Goal: Transaction & Acquisition: Subscribe to service/newsletter

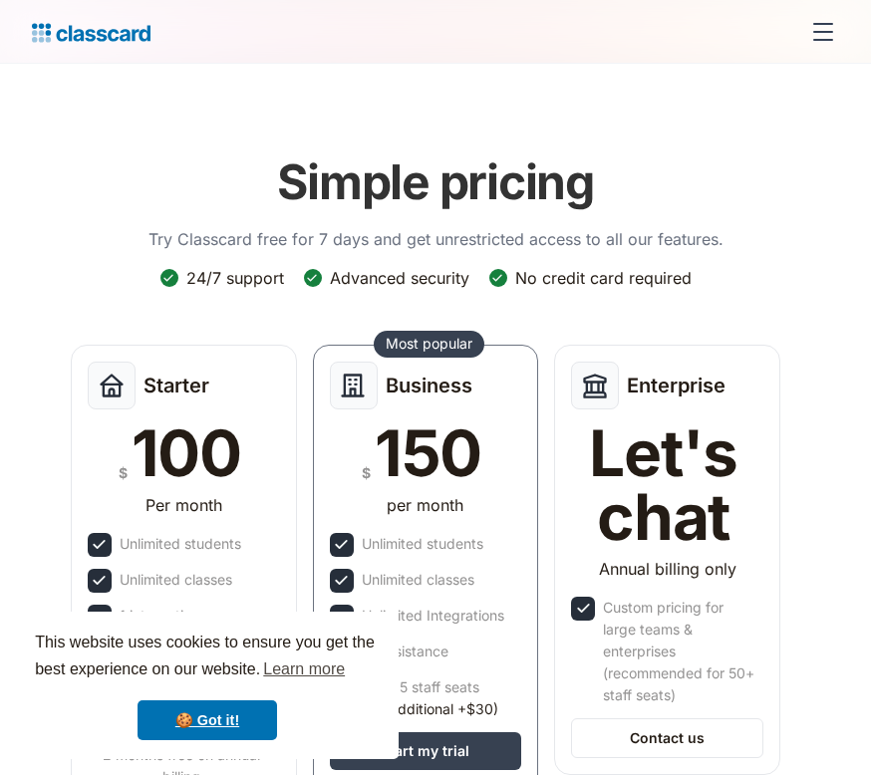
click at [276, 114] on header "Simple pricing Try Classcard free for 7 days and get unrestricted access to all…" at bounding box center [435, 522] width 871 height 917
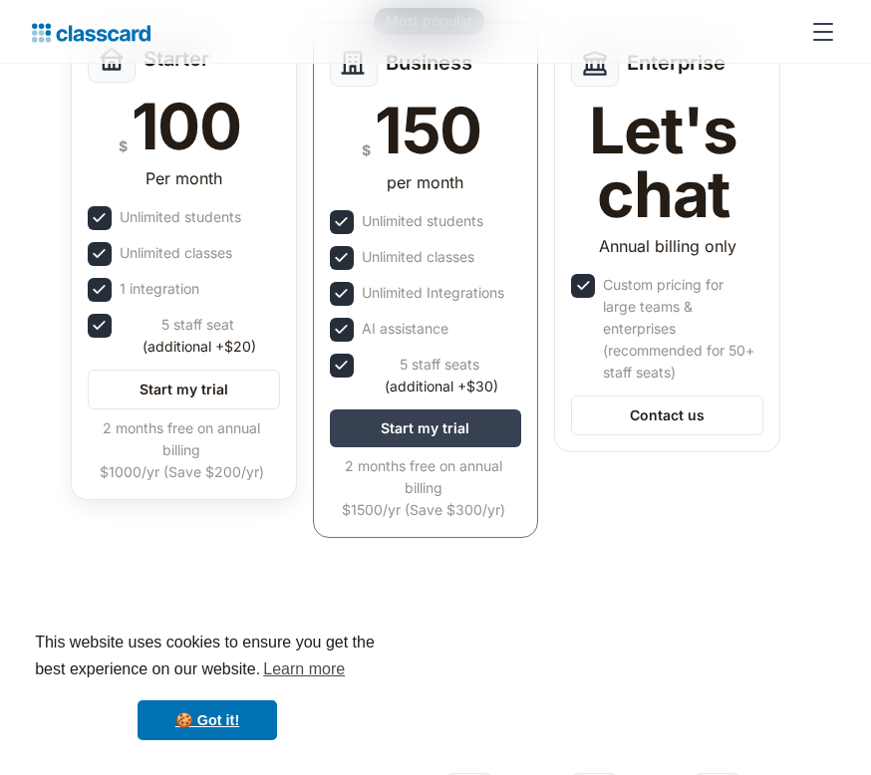
scroll to position [322, 0]
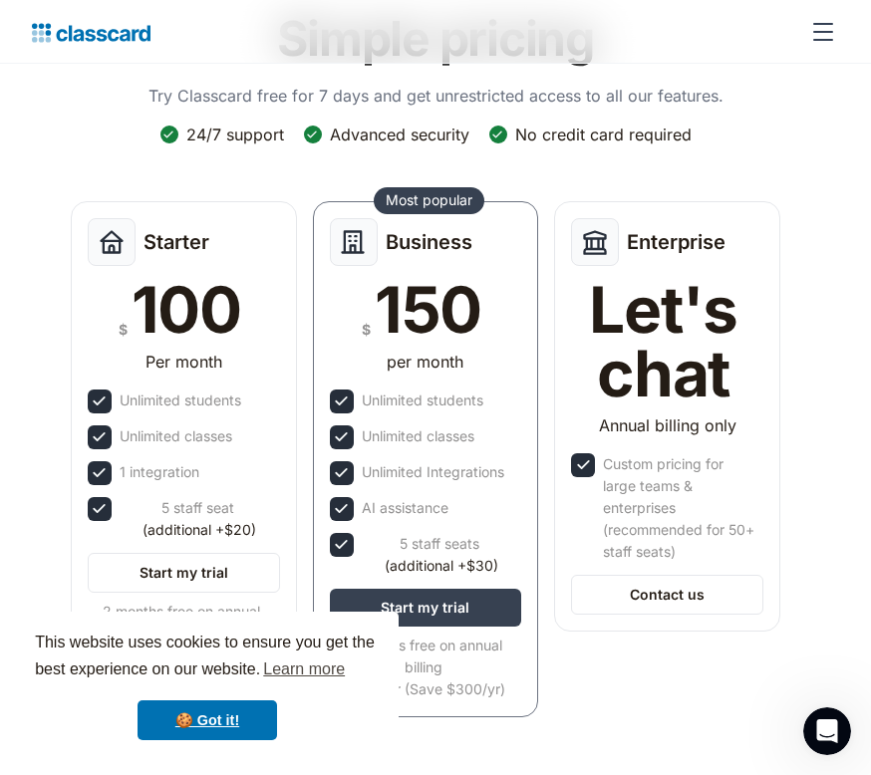
scroll to position [160, 0]
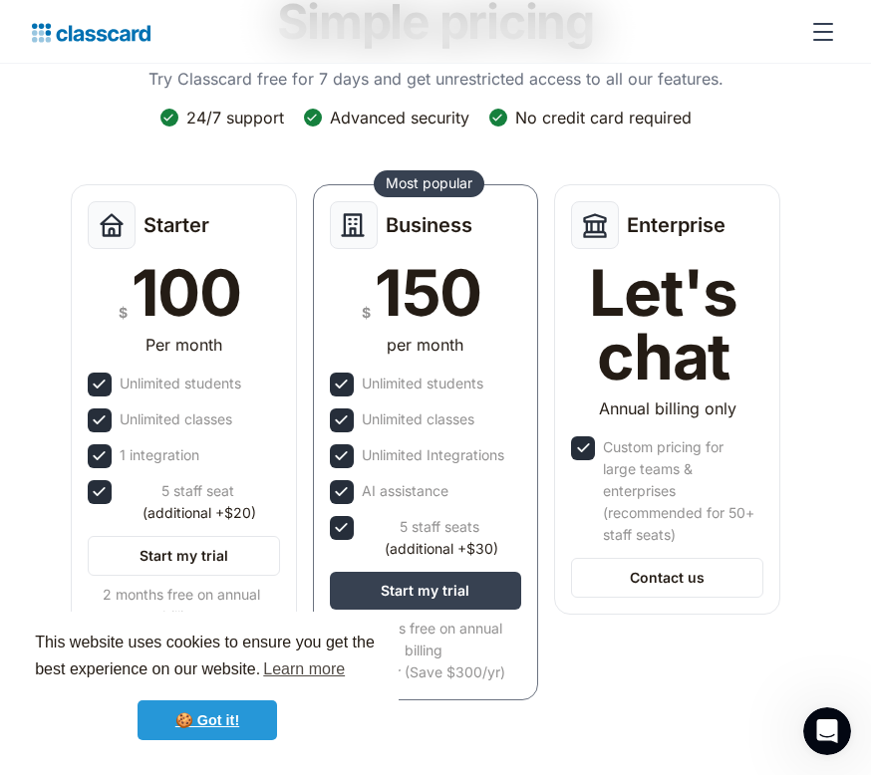
click at [230, 721] on link "🍪 Got it!" at bounding box center [208, 721] width 140 height 40
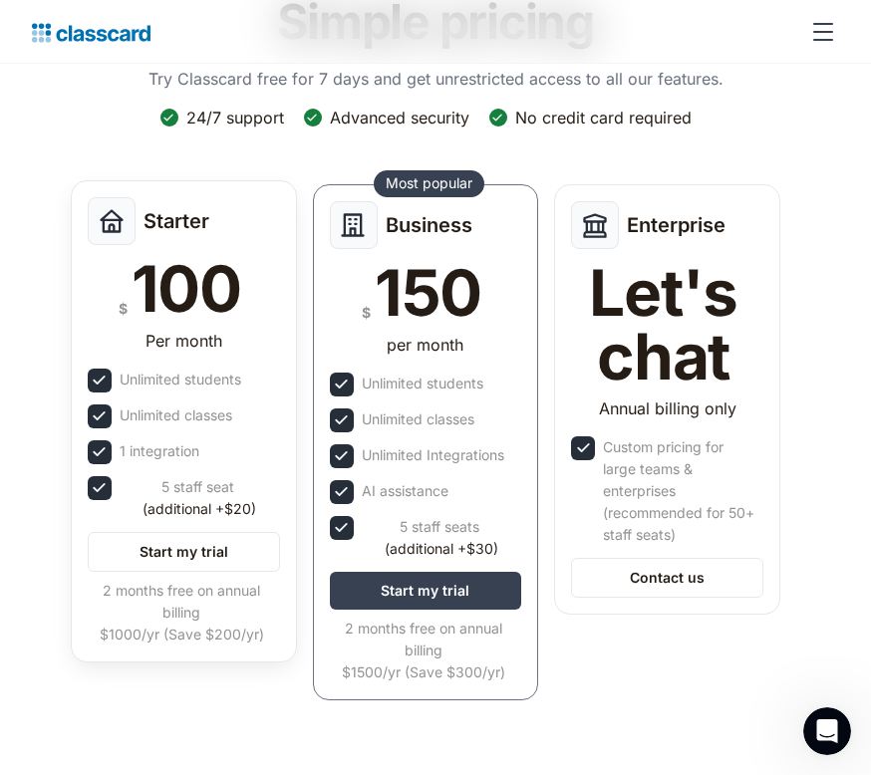
click at [209, 319] on div "100" at bounding box center [187, 289] width 110 height 64
click at [154, 559] on link "Start my trial" at bounding box center [184, 552] width 192 height 40
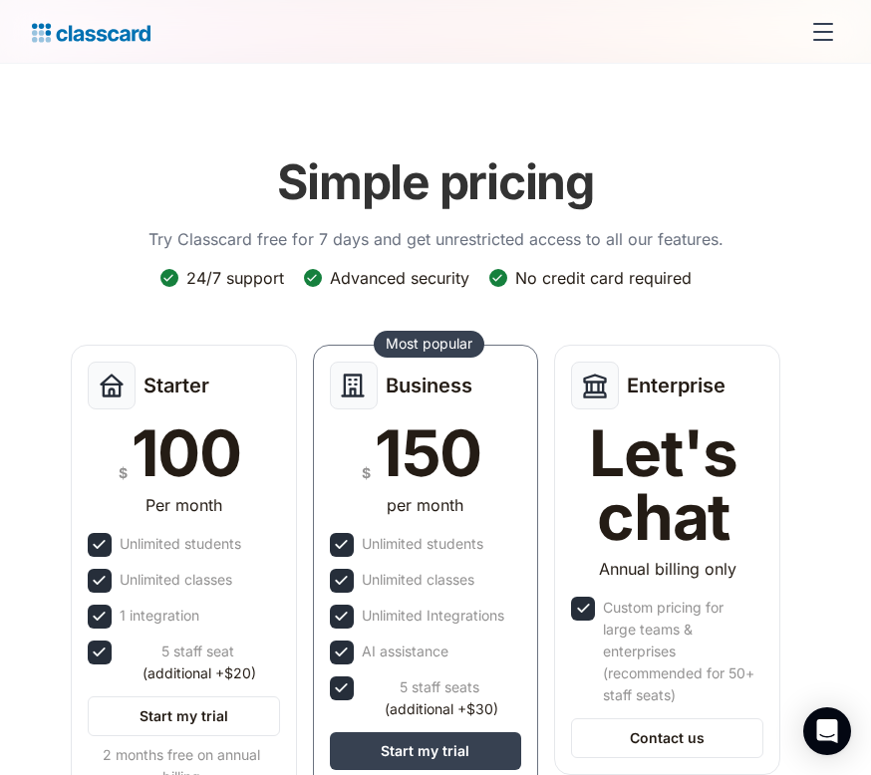
click at [822, 46] on div "menu" at bounding box center [823, 32] width 48 height 48
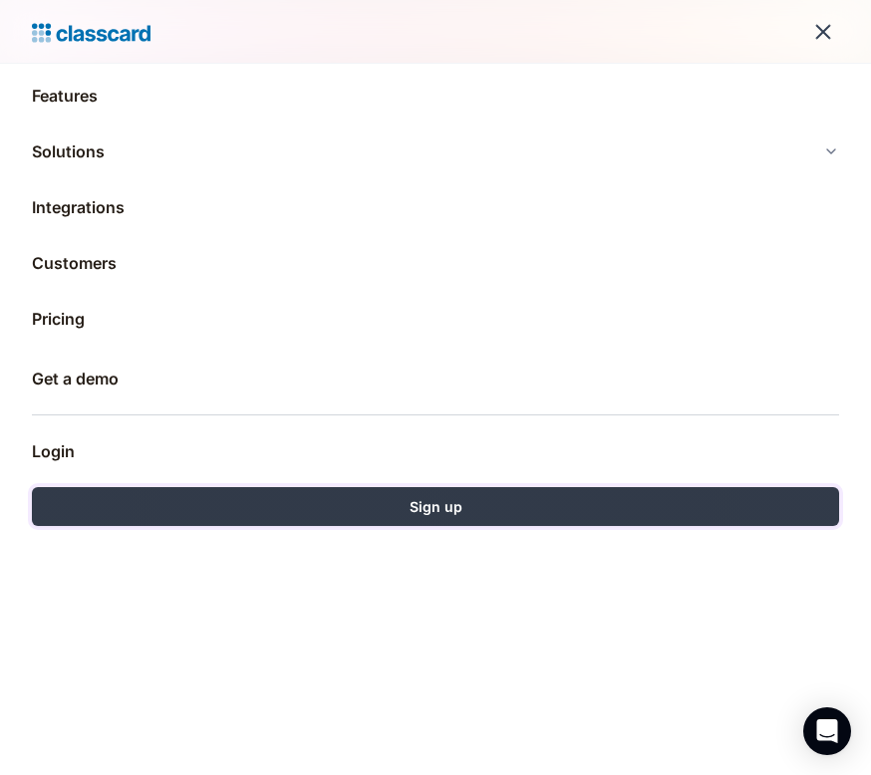
click at [107, 500] on link "Sign up" at bounding box center [435, 506] width 807 height 39
